Goal: Information Seeking & Learning: Check status

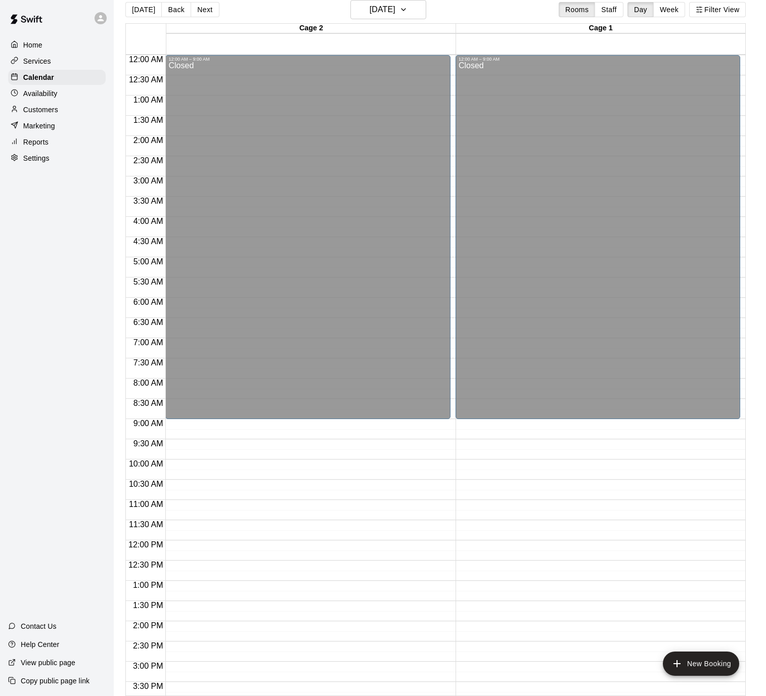
scroll to position [251, 0]
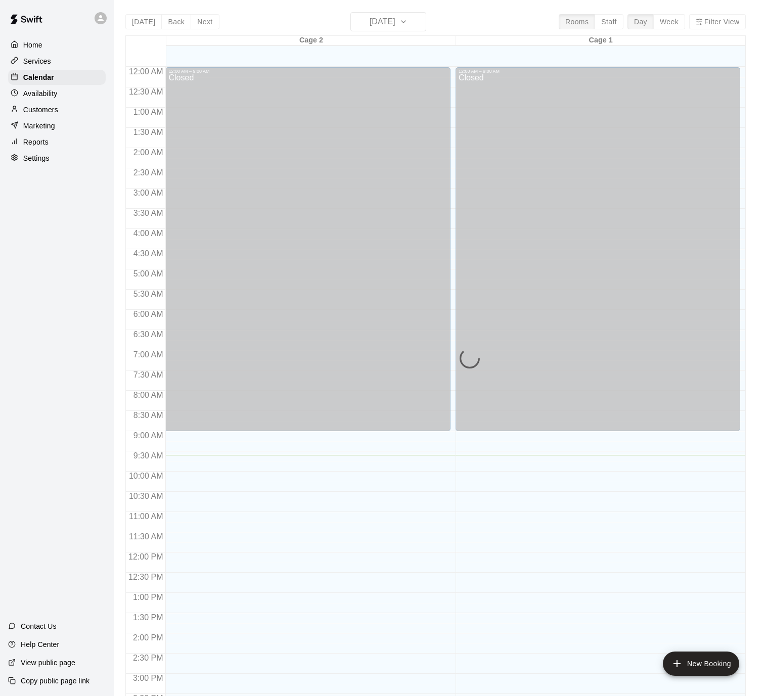
scroll to position [300, 0]
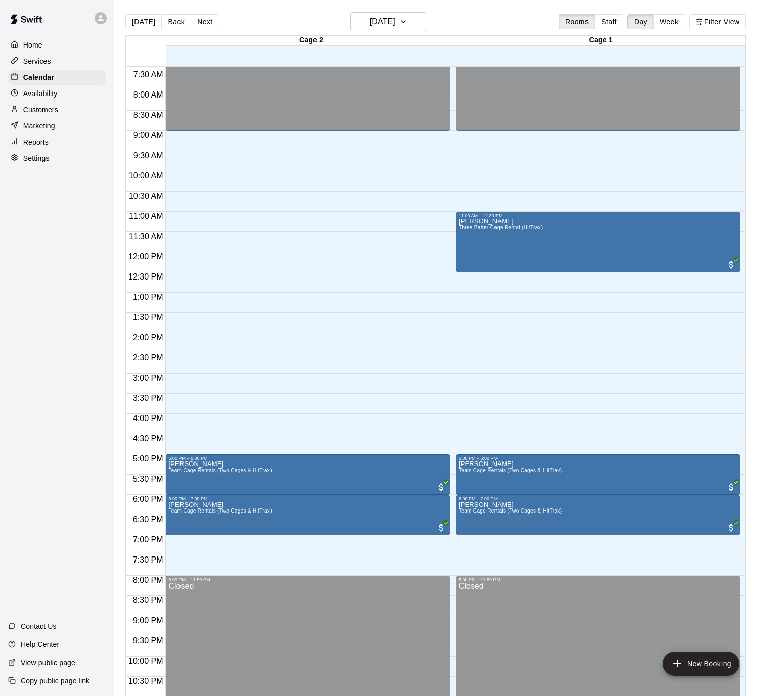
click at [385, 193] on div "12:00 AM – 9:00 AM Closed 5:00 PM – 6:00 PM [PERSON_NAME] Team Cage Rentals (Tw…" at bounding box center [307, 252] width 284 height 970
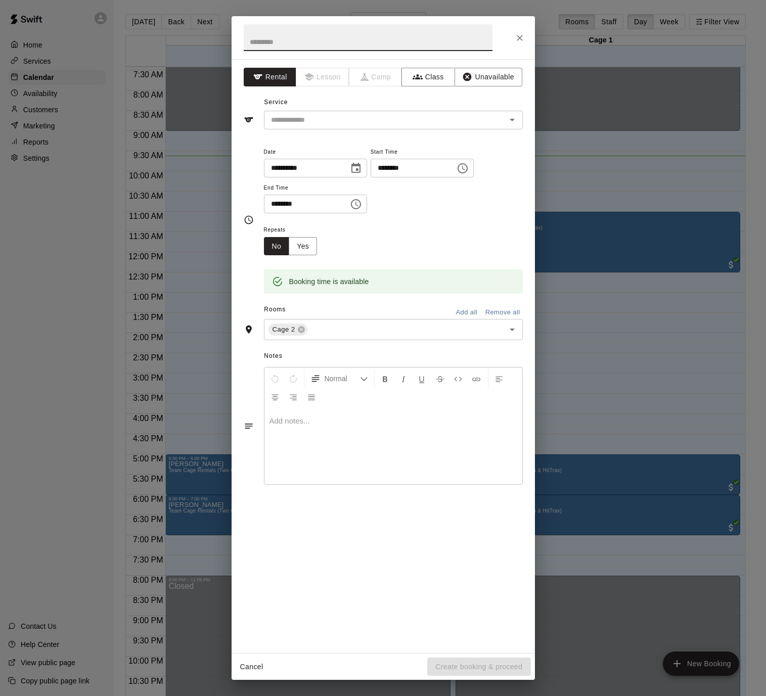
click at [522, 34] on icon "Close" at bounding box center [519, 38] width 10 height 10
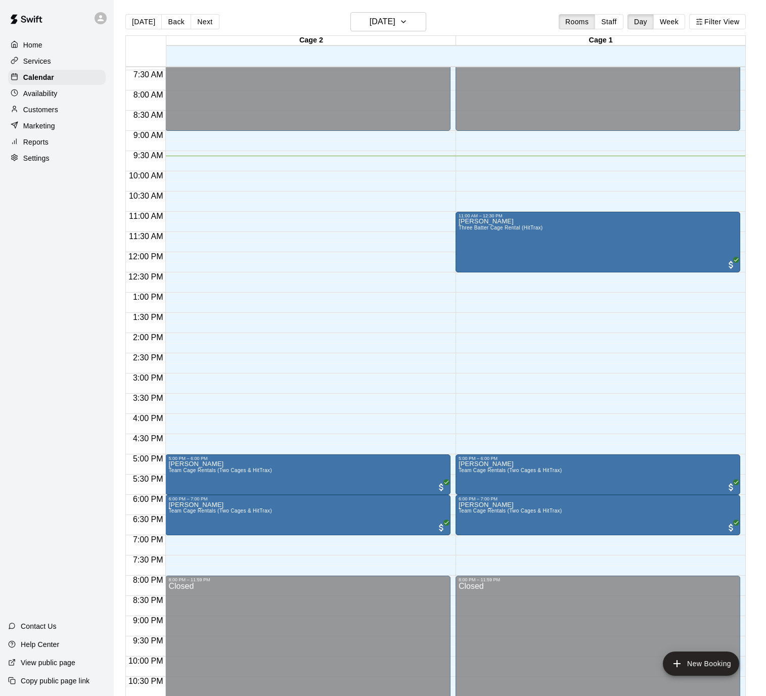
click at [90, 260] on div "Home Services Calendar Availability Customers Marketing Reports Settings Contac…" at bounding box center [57, 348] width 114 height 696
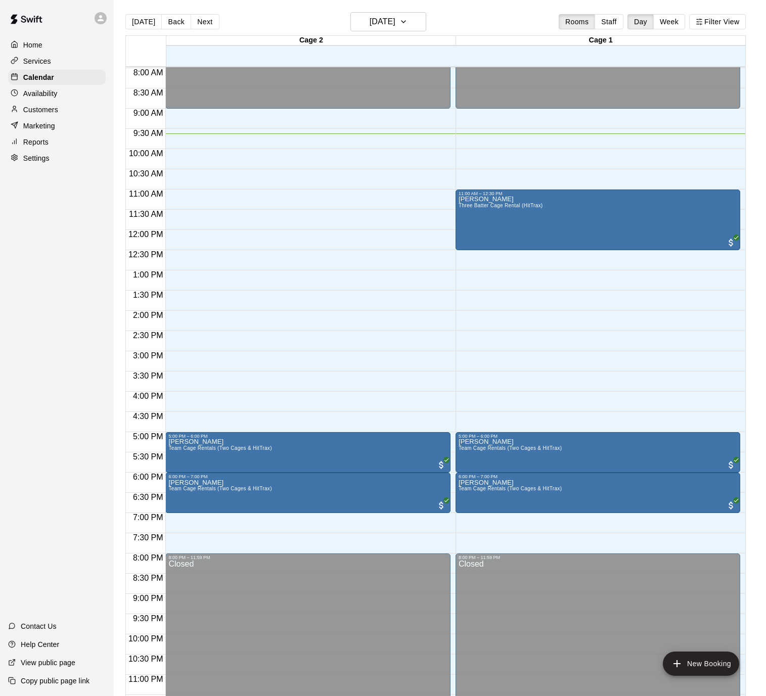
scroll to position [330, 0]
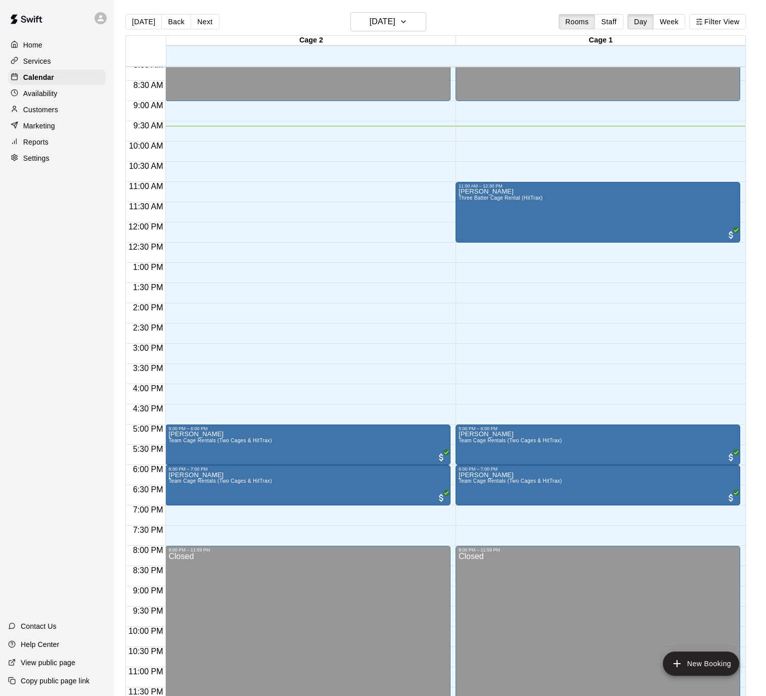
click at [86, 277] on div "Home Services Calendar Availability Customers Marketing Reports Settings Contac…" at bounding box center [57, 348] width 114 height 696
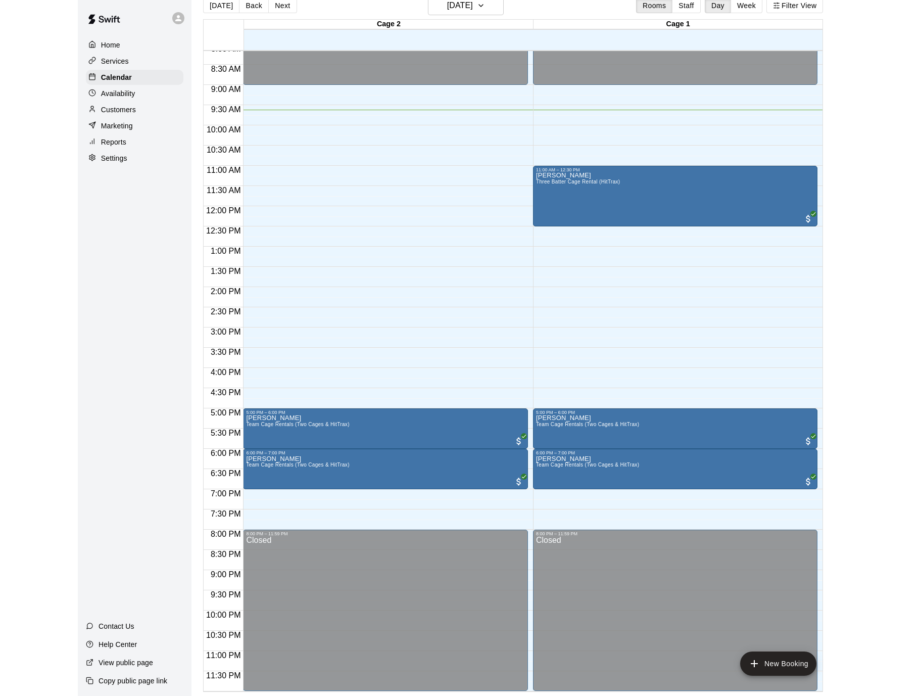
scroll to position [0, 0]
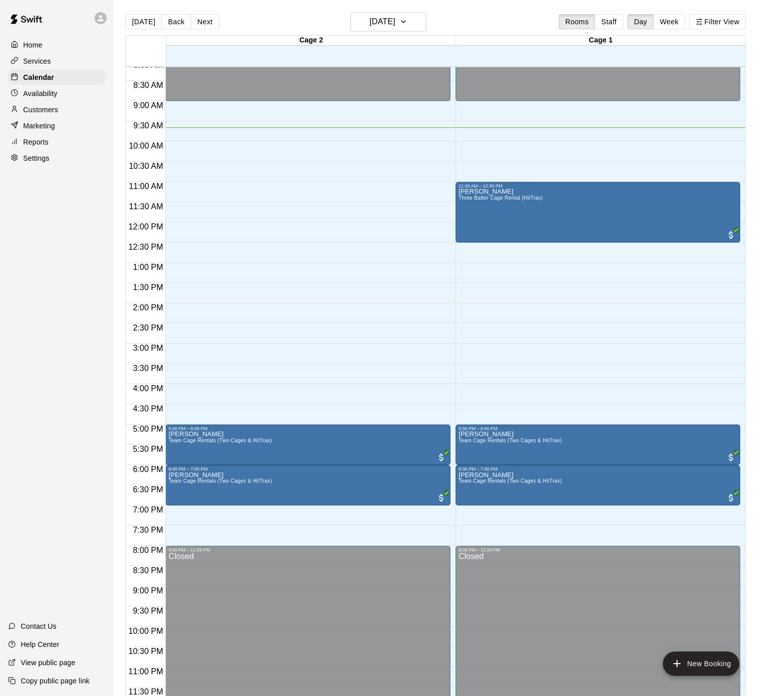
click at [353, 179] on div "12:00 AM – 9:00 AM Closed 5:00 PM – 6:00 PM [PERSON_NAME] Team Cage Rentals (Tw…" at bounding box center [307, 222] width 284 height 970
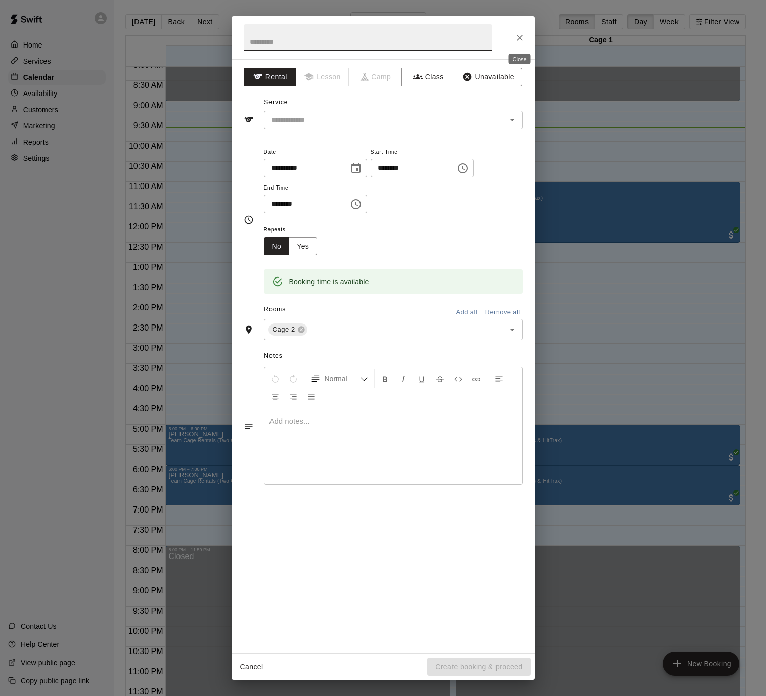
click at [521, 34] on icon "Close" at bounding box center [519, 38] width 10 height 10
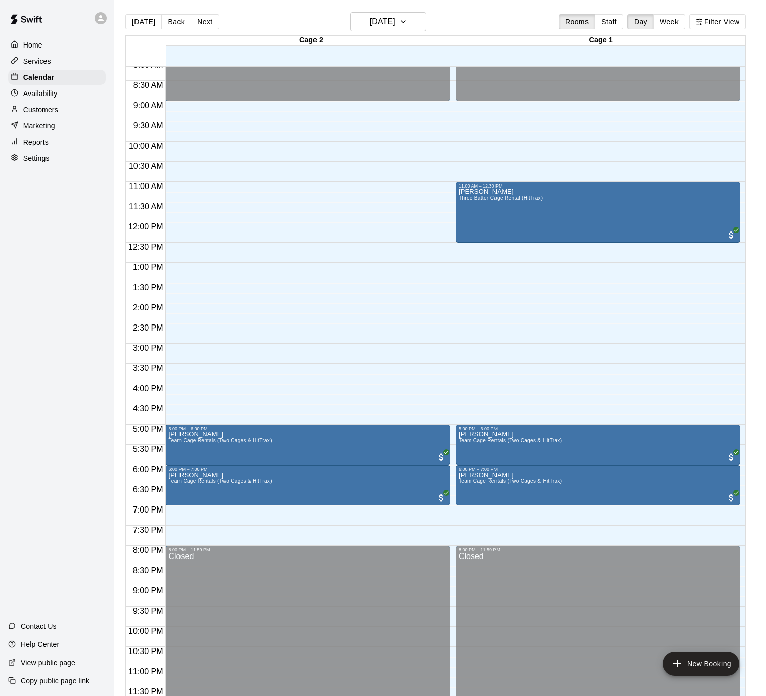
click at [519, 173] on div "12:00 AM – 9:00 AM Closed 11:00 AM – 12:30 PM Ronald Suh Three Batter Cage Rent…" at bounding box center [597, 222] width 284 height 970
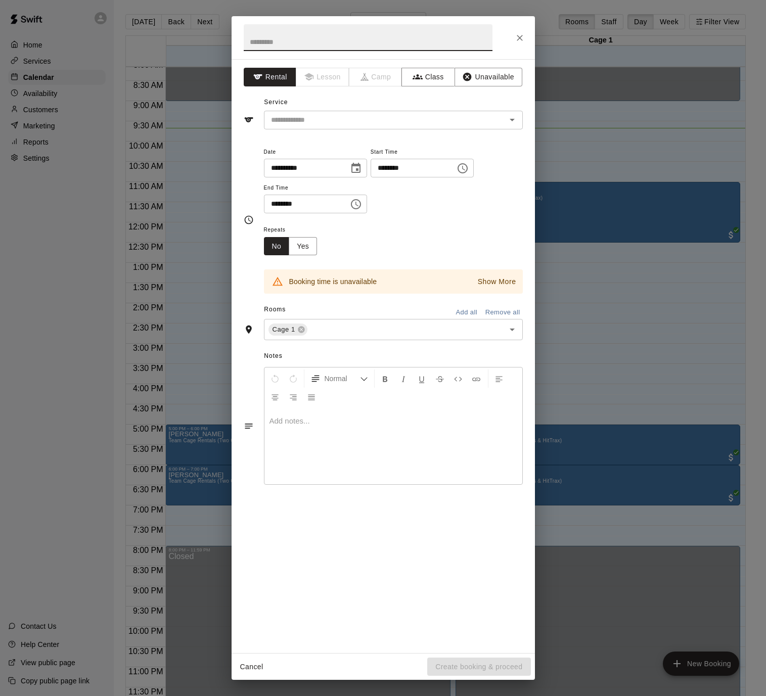
click at [521, 33] on icon "Close" at bounding box center [519, 38] width 10 height 10
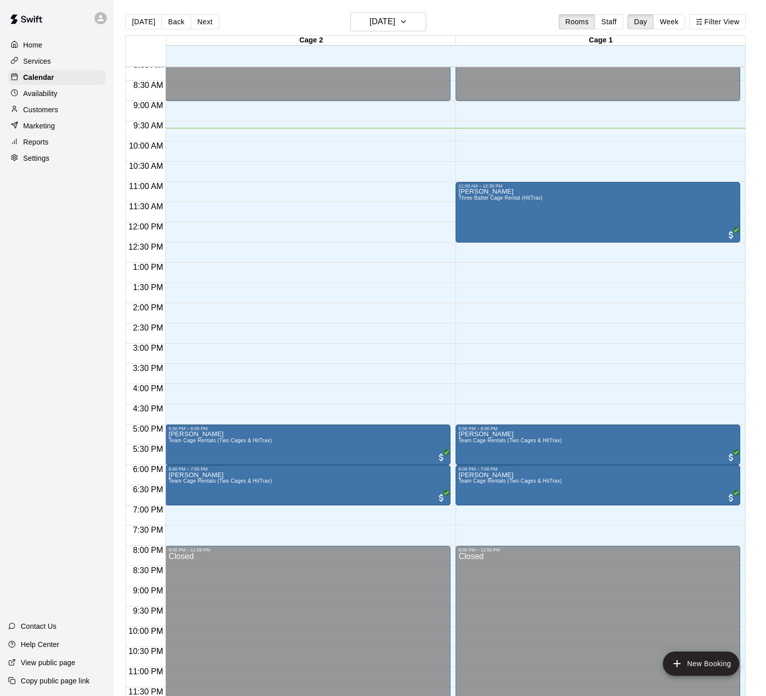
click at [291, 276] on div "12:00 AM – 9:00 AM Closed 5:00 PM – 6:00 PM [PERSON_NAME] Team Cage Rentals (Tw…" at bounding box center [307, 222] width 284 height 970
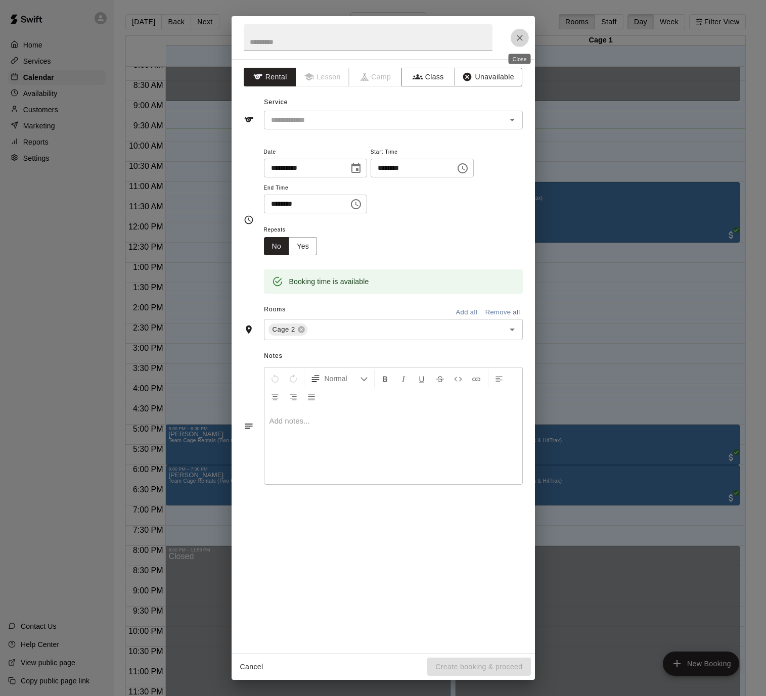
click at [518, 36] on icon "Close" at bounding box center [519, 38] width 10 height 10
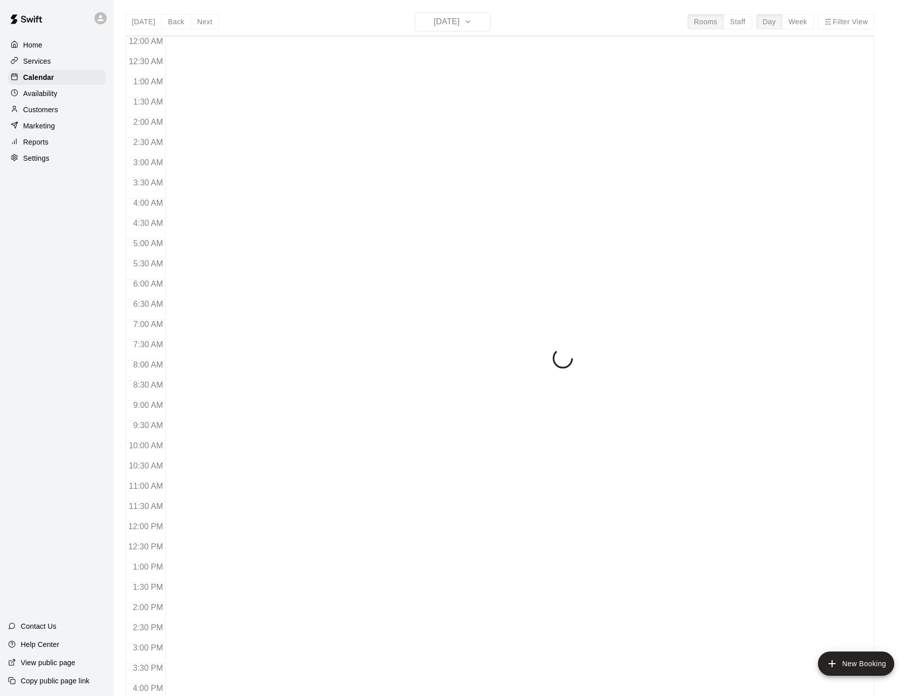
scroll to position [300, 0]
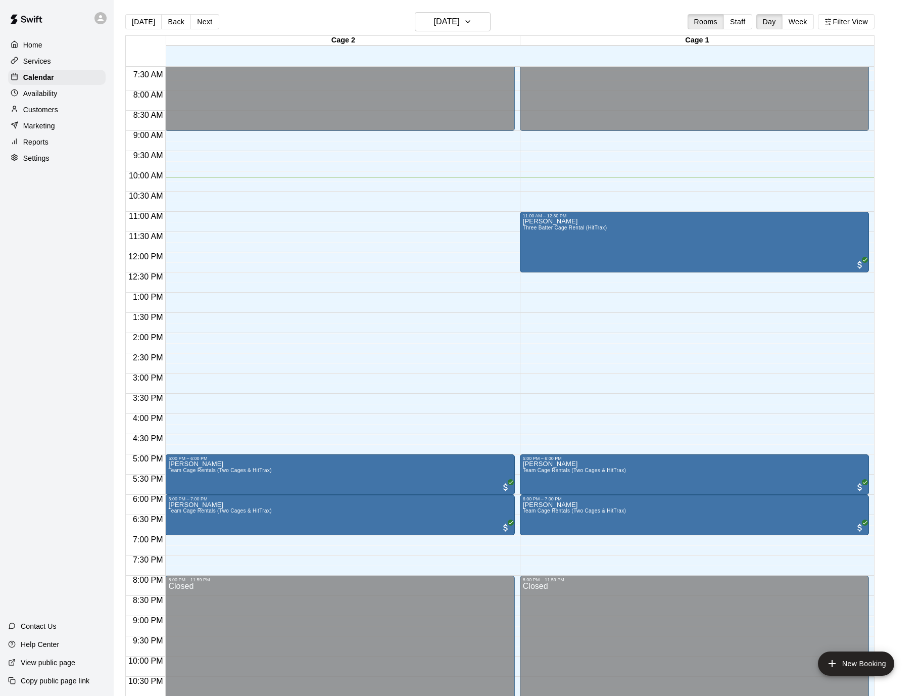
click at [64, 271] on div "Home Services Calendar Availability Customers Marketing Reports Settings Contac…" at bounding box center [57, 348] width 114 height 696
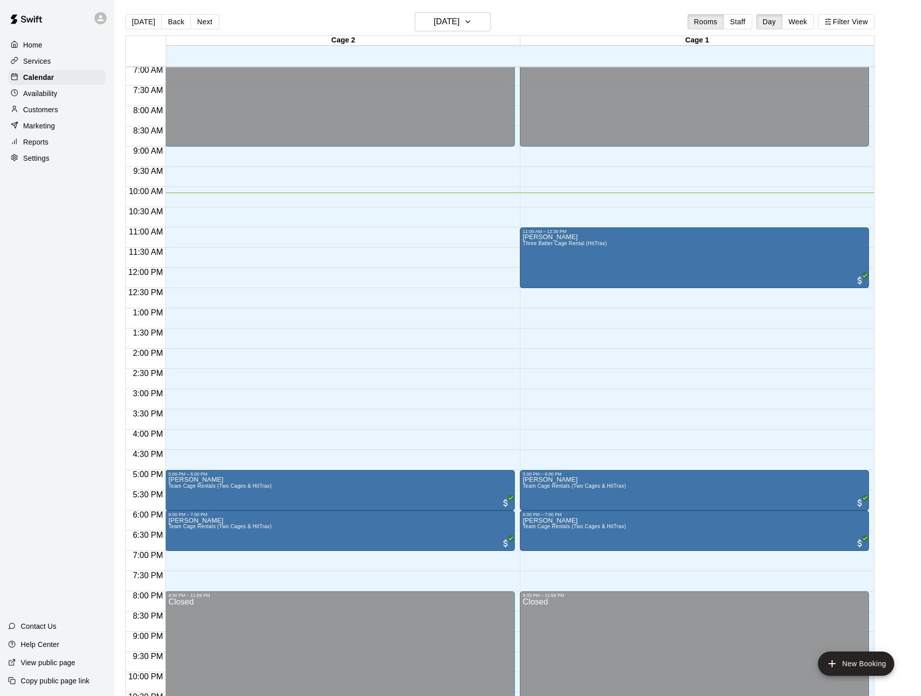
scroll to position [279, 0]
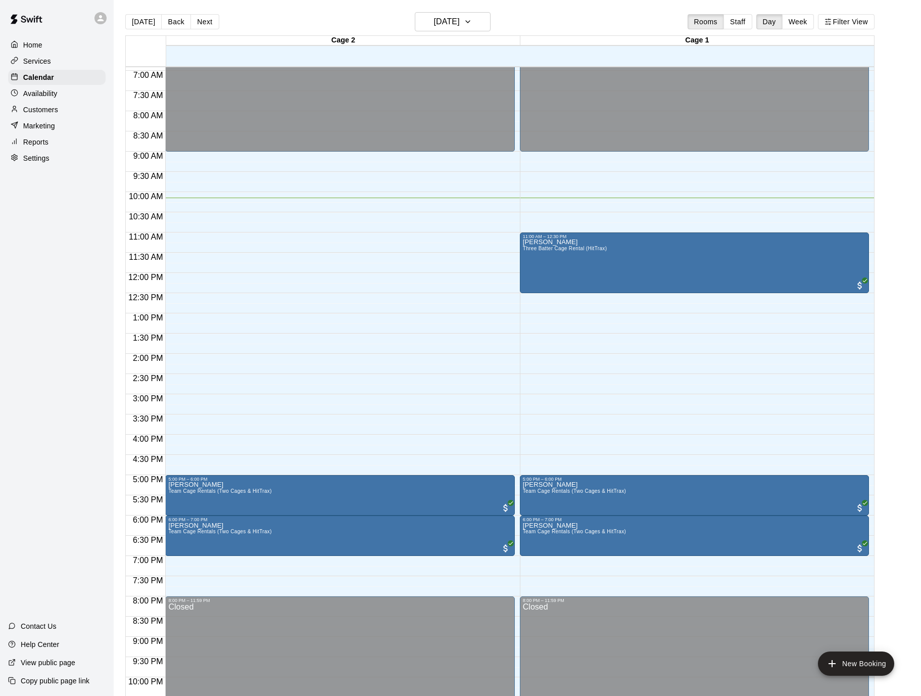
click at [32, 250] on div "Home Services Calendar Availability Customers Marketing Reports Settings Contac…" at bounding box center [57, 348] width 114 height 696
click at [900, 256] on main "[DATE] Back [DATE][DATE] Rooms Staff Day Week Filter View Cage 2 10 Fri Cage 1 …" at bounding box center [517, 360] width 799 height 696
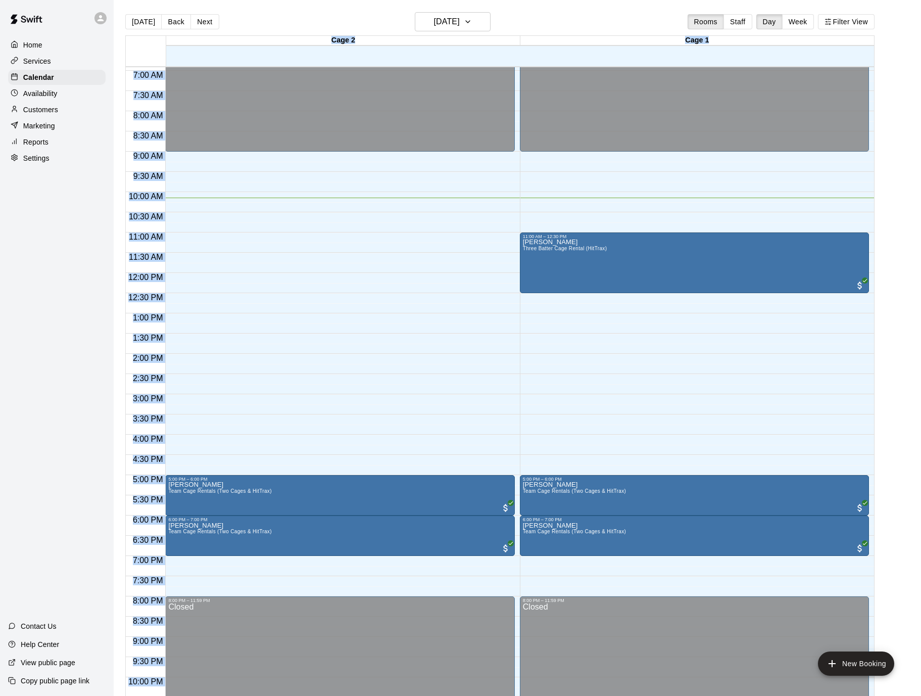
drag, startPoint x: 77, startPoint y: 209, endPoint x: 892, endPoint y: 636, distance: 920.1
click at [892, 636] on div "Home Services Calendar Availability Customers Marketing Reports Settings Contac…" at bounding box center [460, 356] width 921 height 712
click at [892, 636] on main "[DATE] Back [DATE][DATE] Rooms Staff Day Week Filter View Cage 2 10 Fri Cage 1 …" at bounding box center [517, 360] width 799 height 696
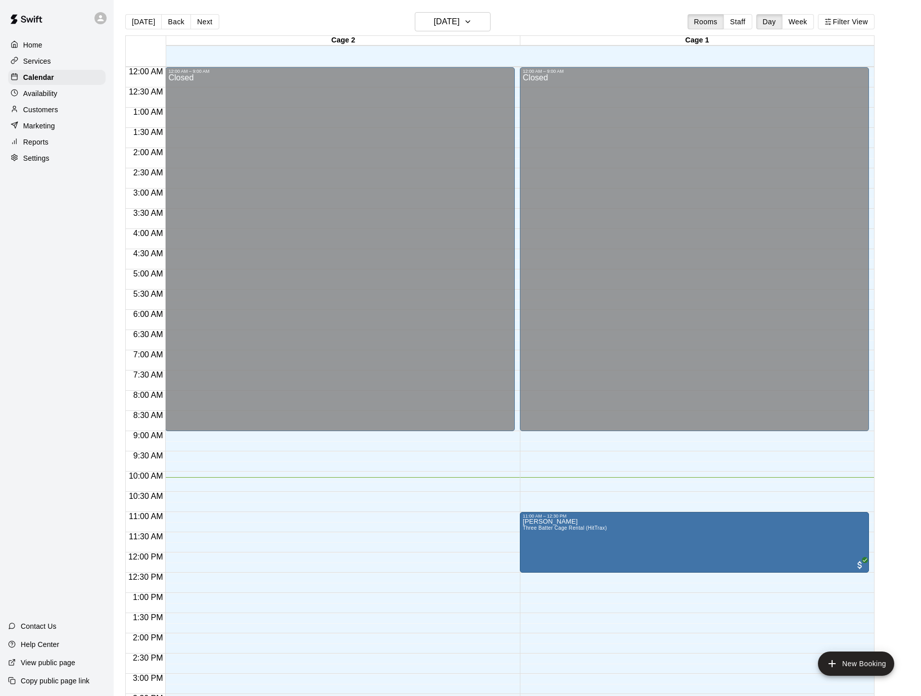
drag, startPoint x: 892, startPoint y: 636, endPoint x: 901, endPoint y: 527, distance: 109.5
click at [902, 528] on main "[DATE] Back [DATE][DATE] Rooms Staff Day Week Filter View Cage 2 10 Fri Cage 1 …" at bounding box center [517, 360] width 799 height 696
click at [901, 527] on main "[DATE] Back [DATE][DATE] Rooms Staff Day Week Filter View Cage 2 10 Fri Cage 1 …" at bounding box center [517, 360] width 799 height 696
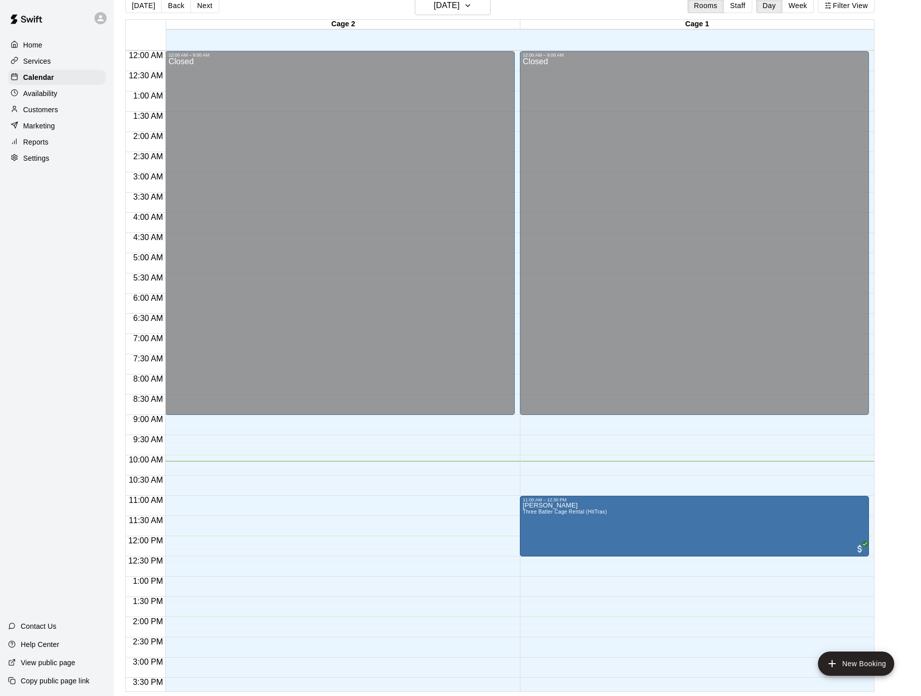
click at [889, 529] on main "[DATE] Back [DATE][DATE] Rooms Staff Day Week Filter View Cage 2 10 Fri Cage 1 …" at bounding box center [517, 344] width 799 height 696
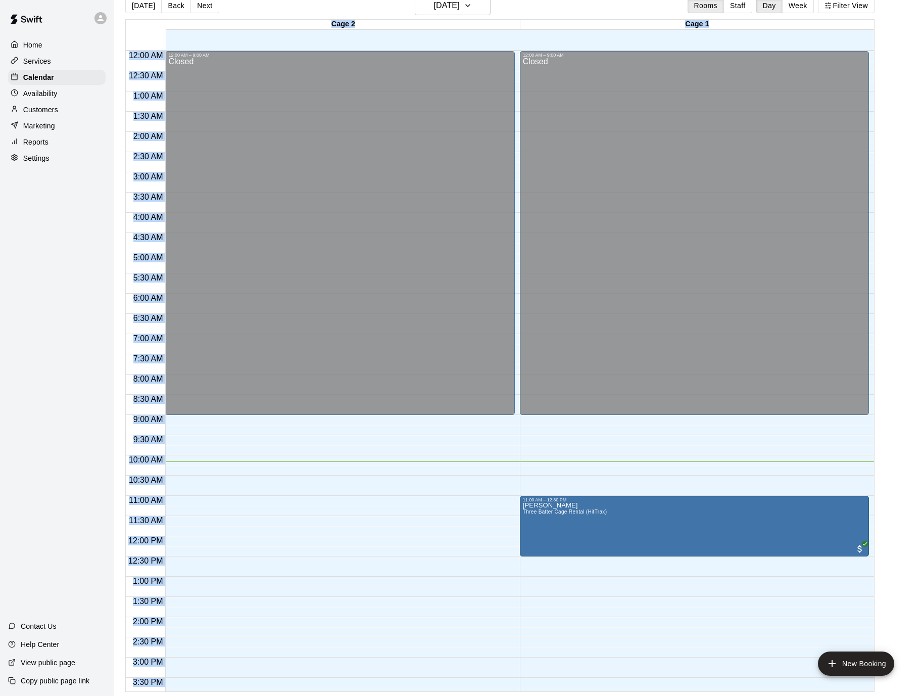
scroll to position [0, 0]
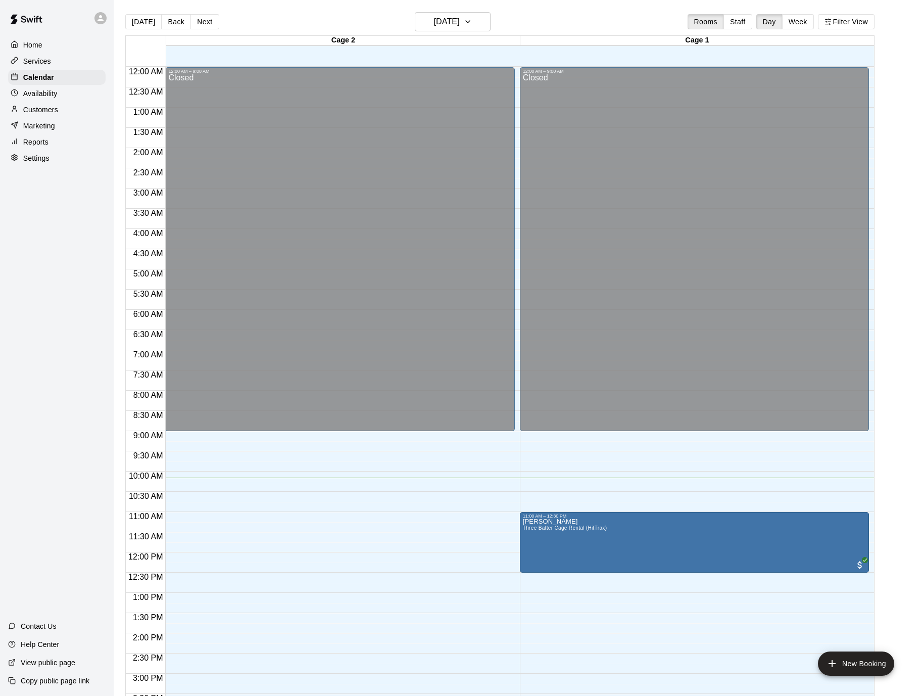
drag, startPoint x: 900, startPoint y: 686, endPoint x: 915, endPoint y: 90, distance: 595.9
click at [915, 90] on main "[DATE] Back [DATE][DATE] Rooms Staff Day Week Filter View Cage 2 10 Fri Cage 1 …" at bounding box center [517, 360] width 799 height 696
click at [898, 132] on main "[DATE] Back [DATE][DATE] Rooms Staff Day Week Filter View Cage 2 10 Fri Cage 1 …" at bounding box center [517, 360] width 799 height 696
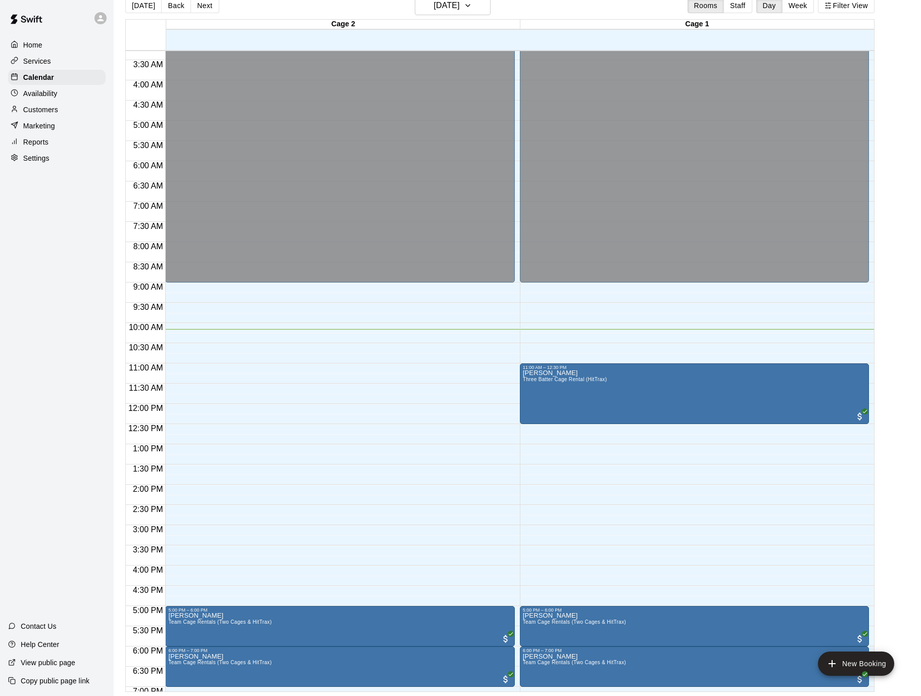
scroll to position [140, 0]
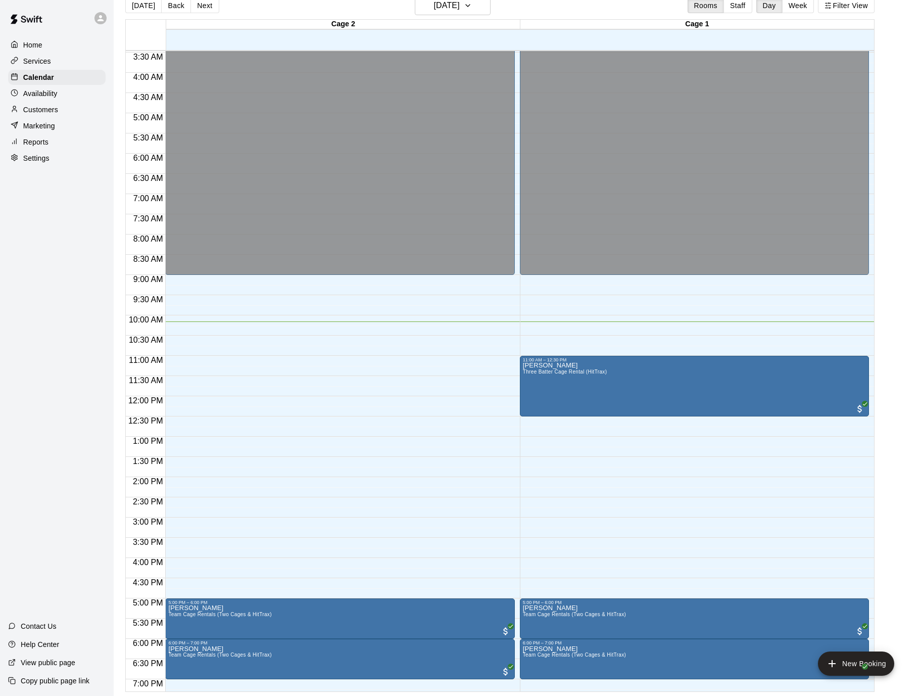
click at [248, 424] on div "12:00 AM – 9:00 AM Closed 5:00 PM – 6:00 PM [PERSON_NAME] Team Cage Rentals (Tw…" at bounding box center [339, 396] width 349 height 970
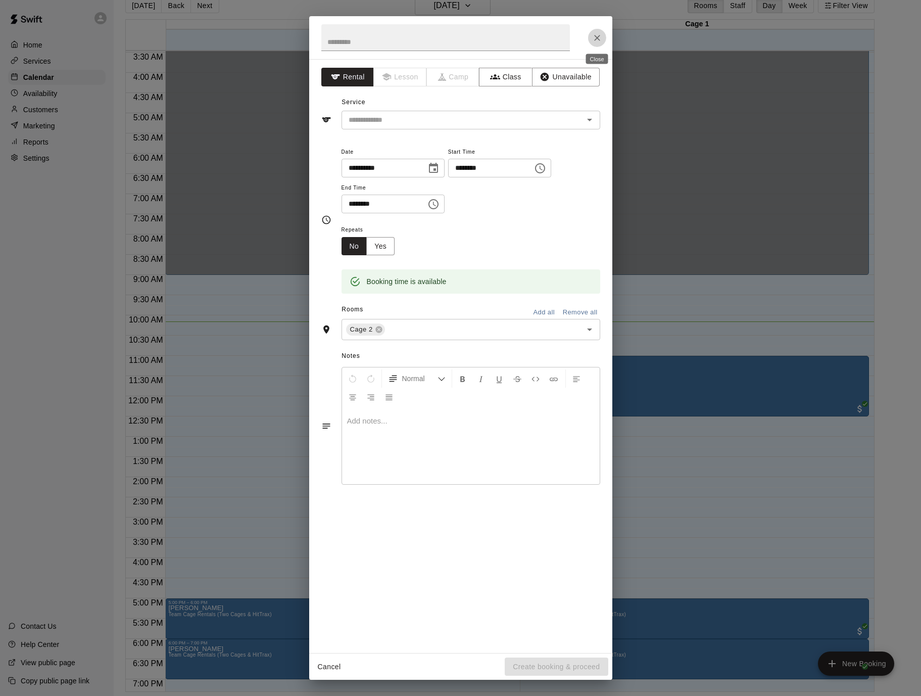
click at [600, 32] on button "Close" at bounding box center [597, 38] width 18 height 18
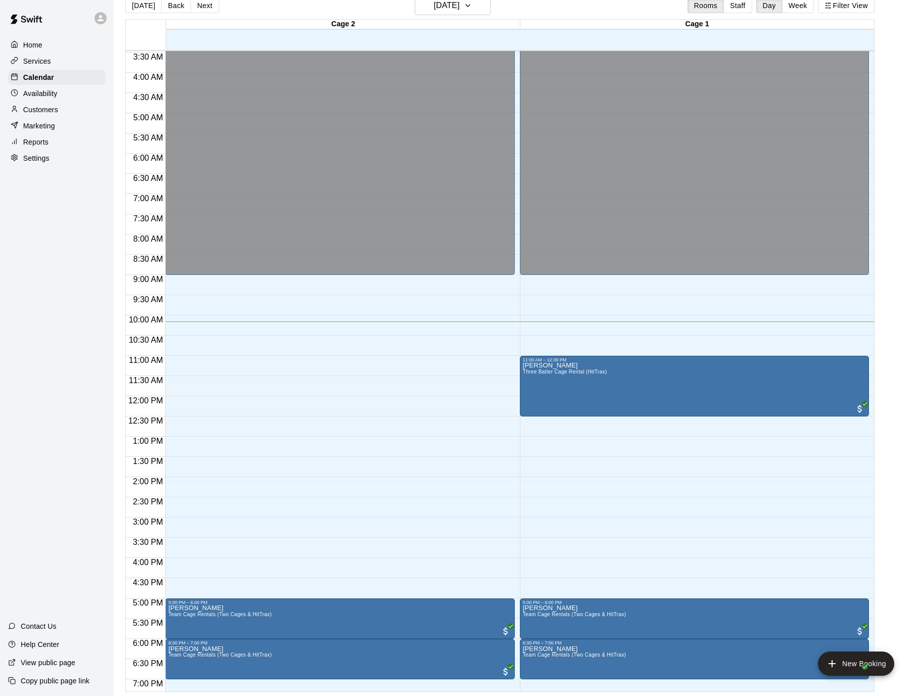
click at [81, 348] on div "Home Services Calendar Availability Customers Marketing Reports Settings Contac…" at bounding box center [57, 348] width 114 height 696
click at [192, 485] on div "12:00 AM – 9:00 AM Closed 5:00 PM – 6:00 PM [PERSON_NAME] Team Cage Rentals (Tw…" at bounding box center [339, 396] width 349 height 970
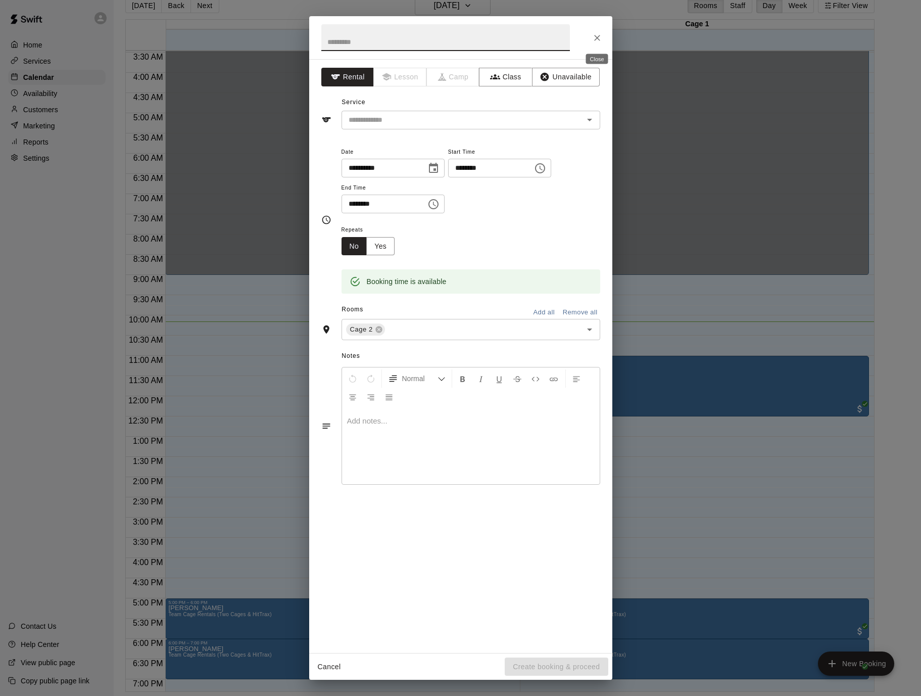
click at [593, 40] on icon "Close" at bounding box center [597, 38] width 10 height 10
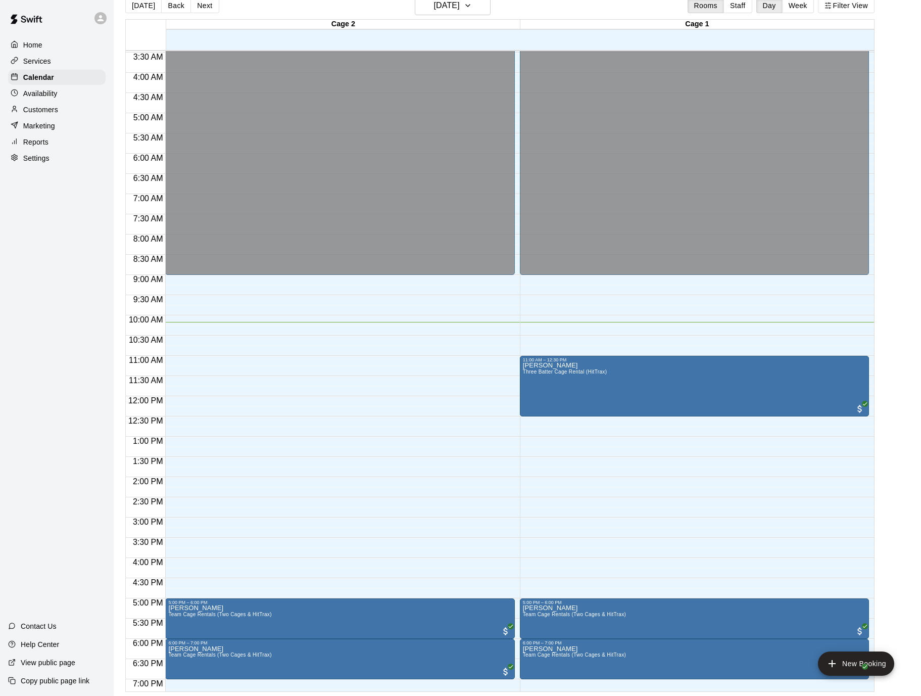
click at [907, 362] on main "[DATE] Back [DATE][DATE] Rooms Staff Day Week Filter View Cage 2 10 Fri Cage 1 …" at bounding box center [517, 344] width 799 height 696
click at [63, 385] on div "Home Services Calendar Availability Customers Marketing Reports Settings Contac…" at bounding box center [57, 348] width 114 height 696
click at [54, 229] on div "Home Services Calendar Availability Customers Marketing Reports Settings Contac…" at bounding box center [57, 348] width 114 height 696
